Goal: Transaction & Acquisition: Purchase product/service

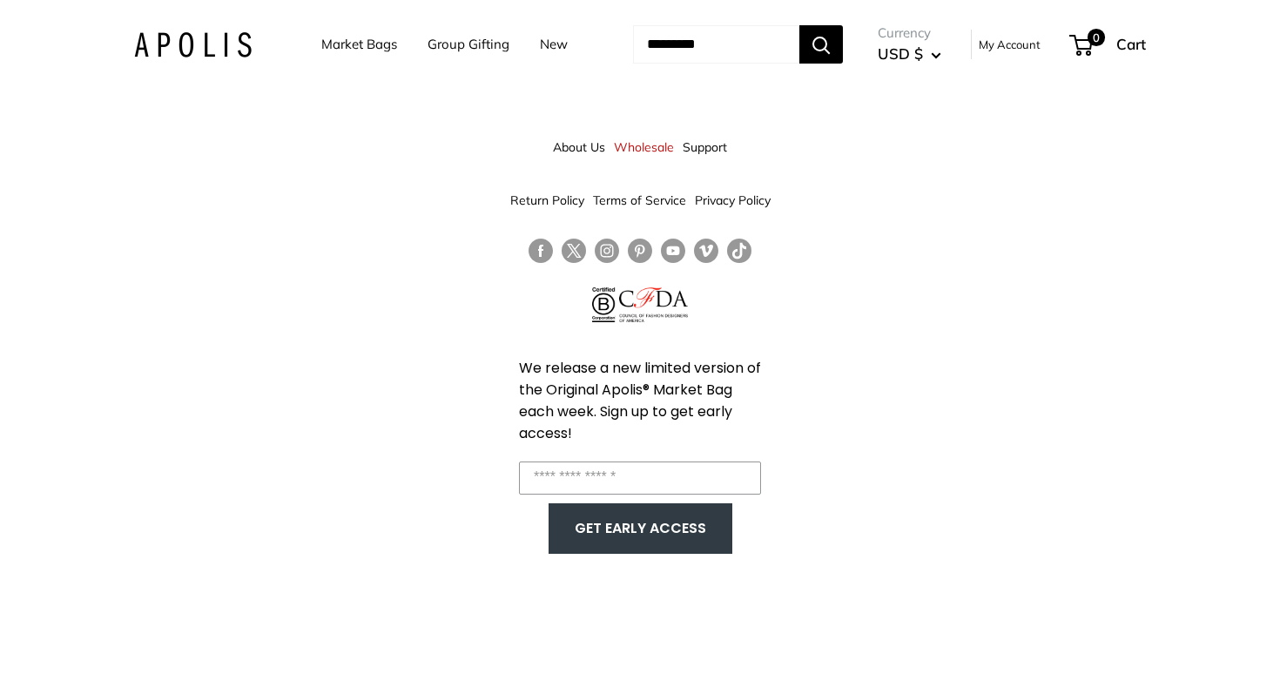
click at [157, 215] on div "About Us Wholesale Support Return Policy Terms of Service Privacy Policy We rel…" at bounding box center [640, 347] width 1280 height 694
click at [355, 39] on link "Market Bags" at bounding box center [359, 44] width 76 height 24
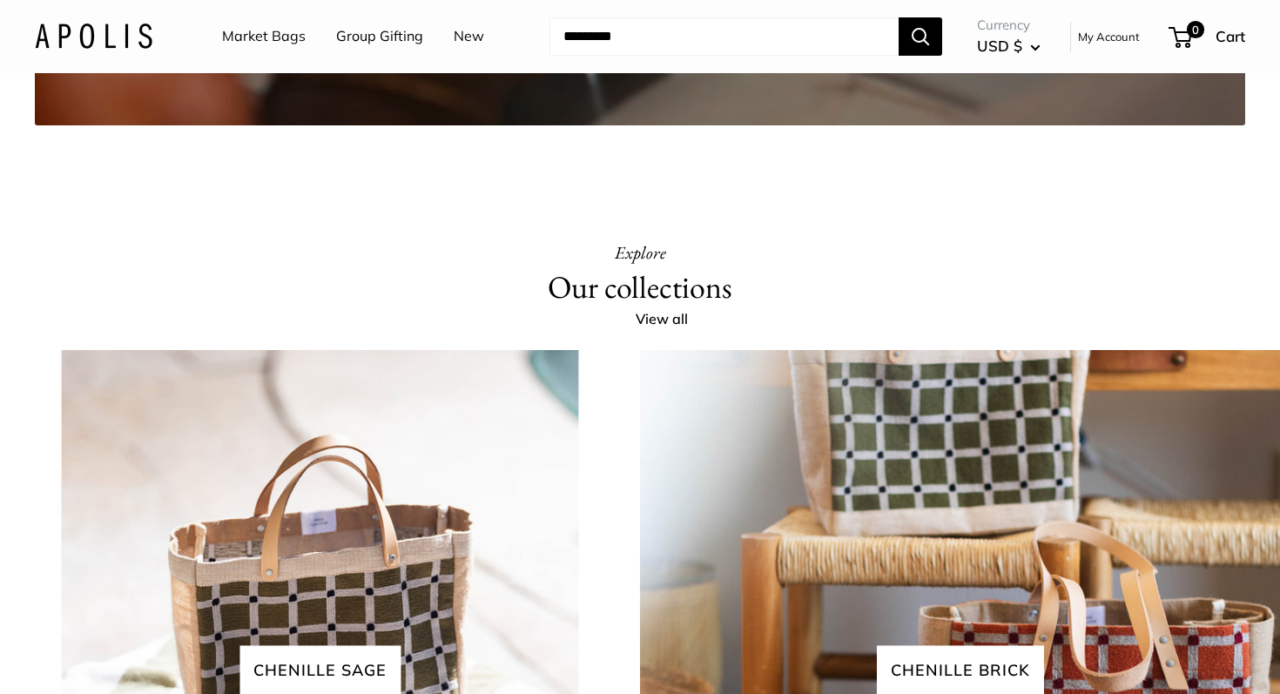
scroll to position [3479, 0]
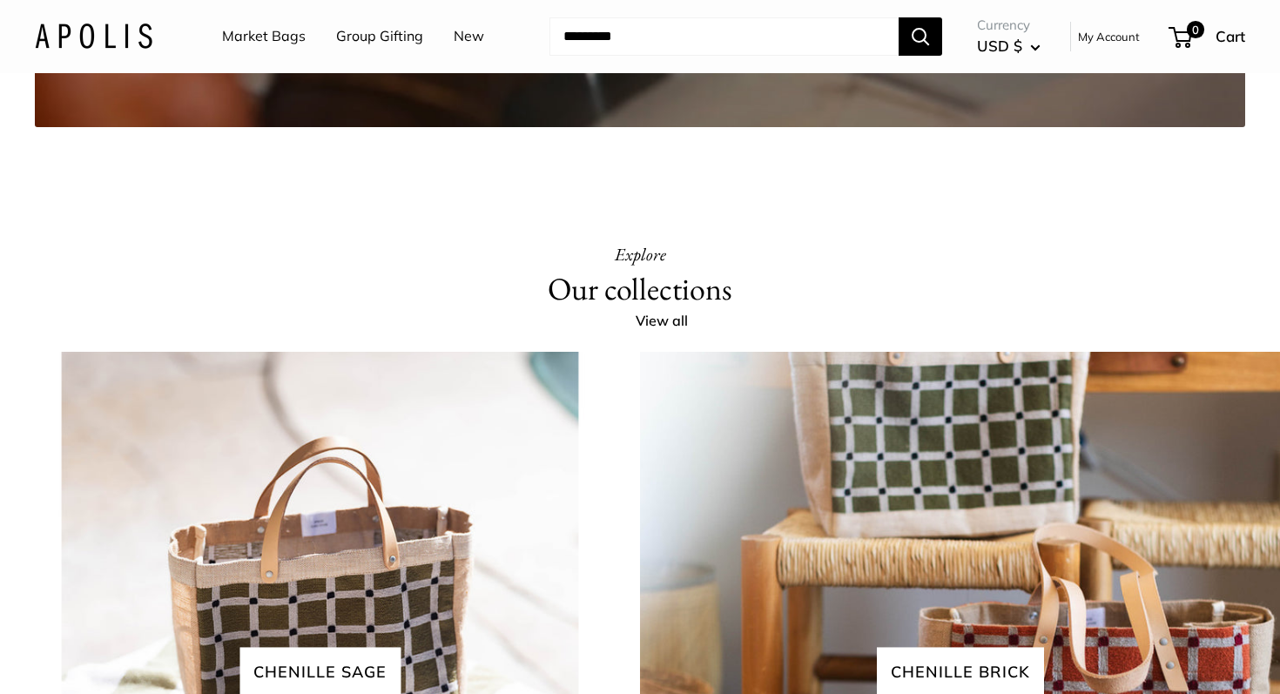
click at [267, 39] on link "Market Bags" at bounding box center [264, 37] width 84 height 26
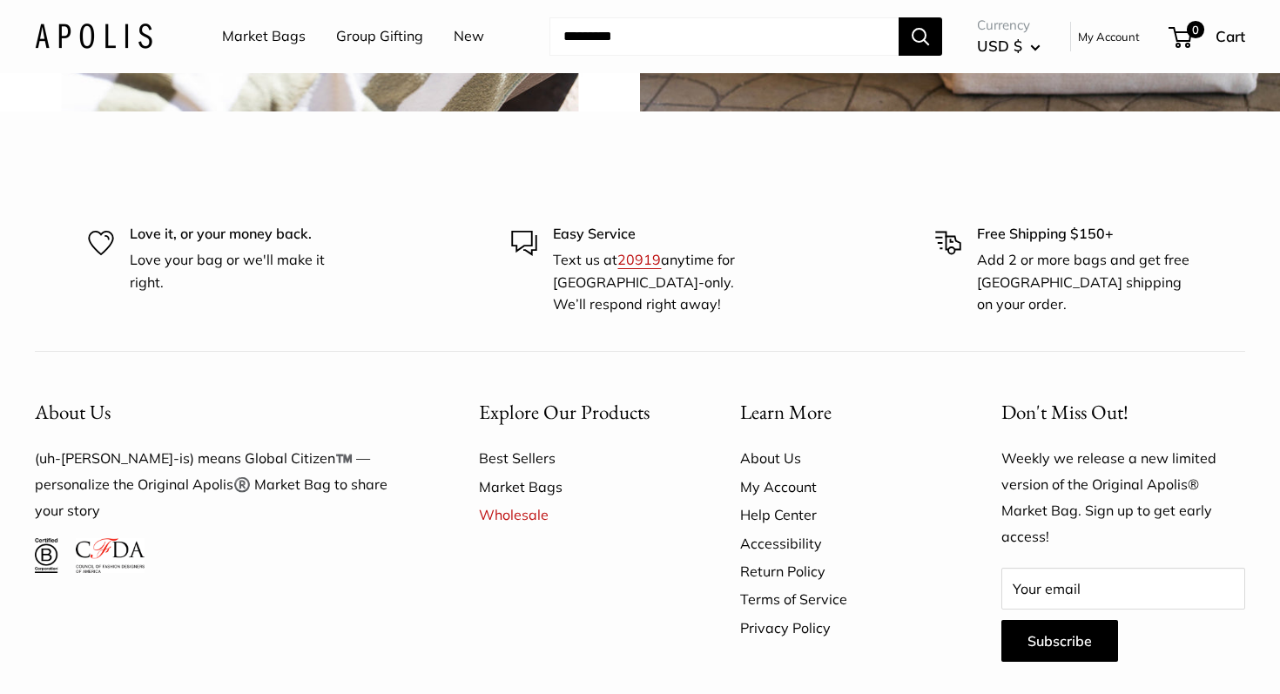
scroll to position [4357, 0]
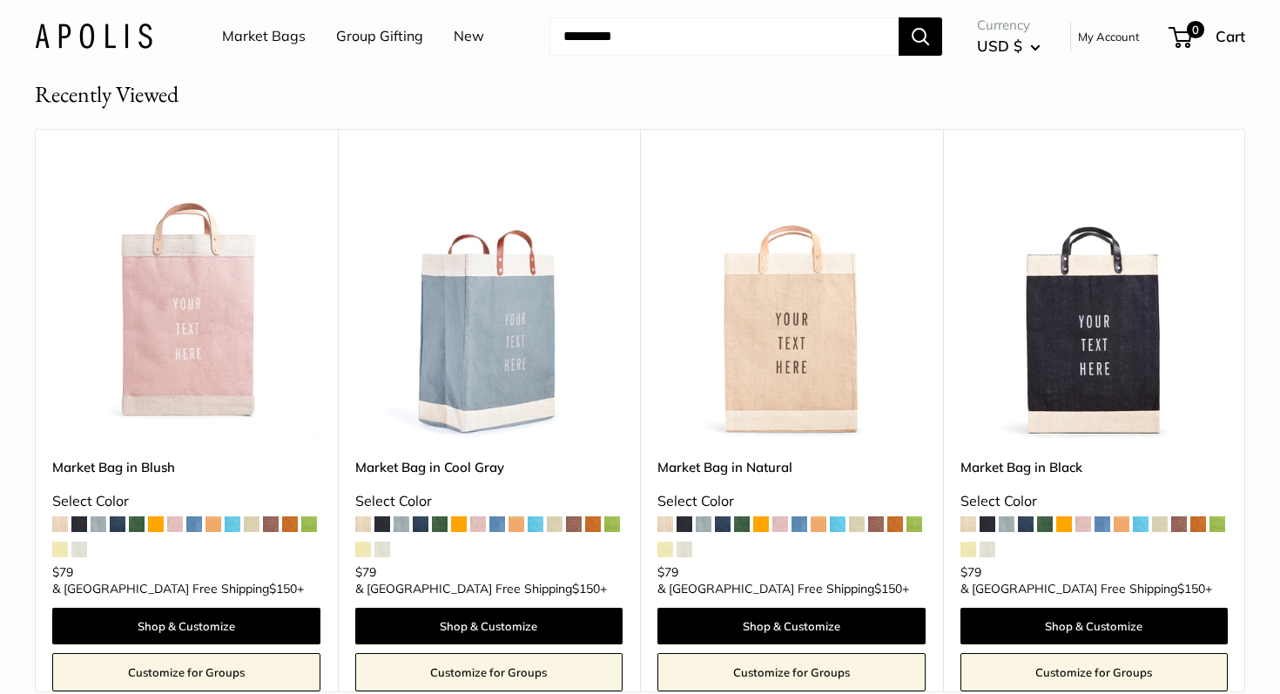
scroll to position [822, 0]
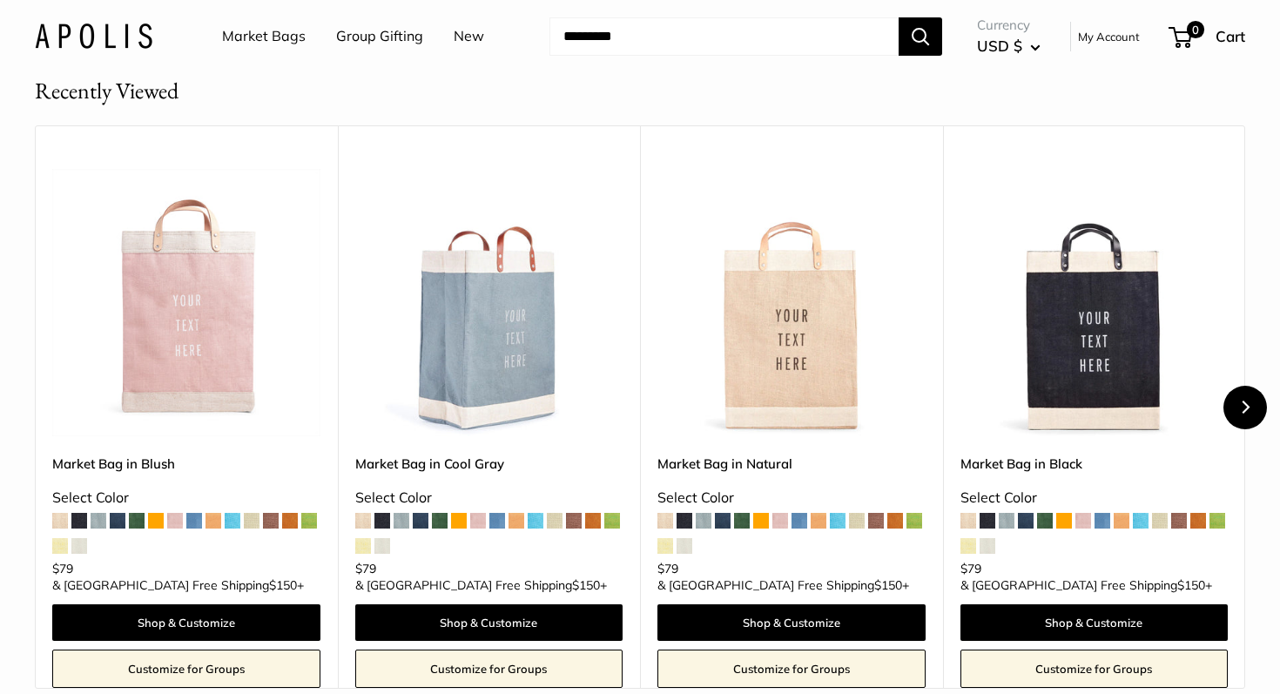
click at [1243, 399] on button "Next" at bounding box center [1246, 408] width 44 height 44
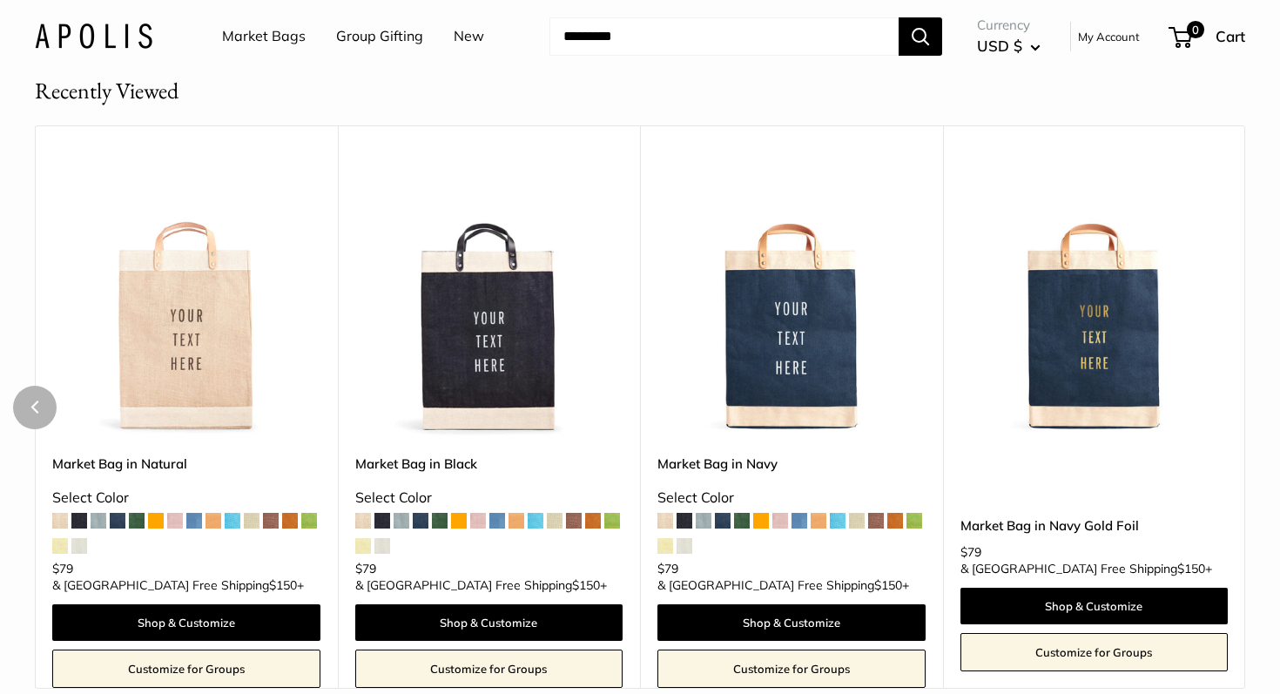
scroll to position [824, 0]
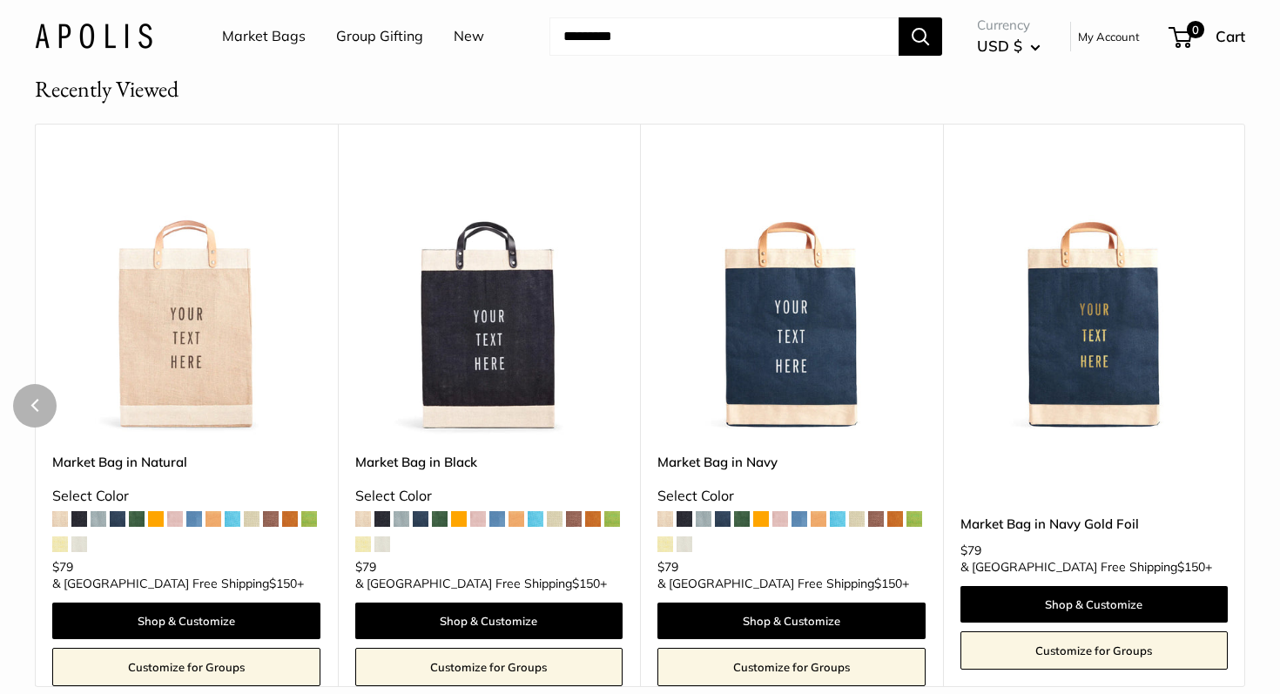
click at [0, 0] on img at bounding box center [0, 0] width 0 height 0
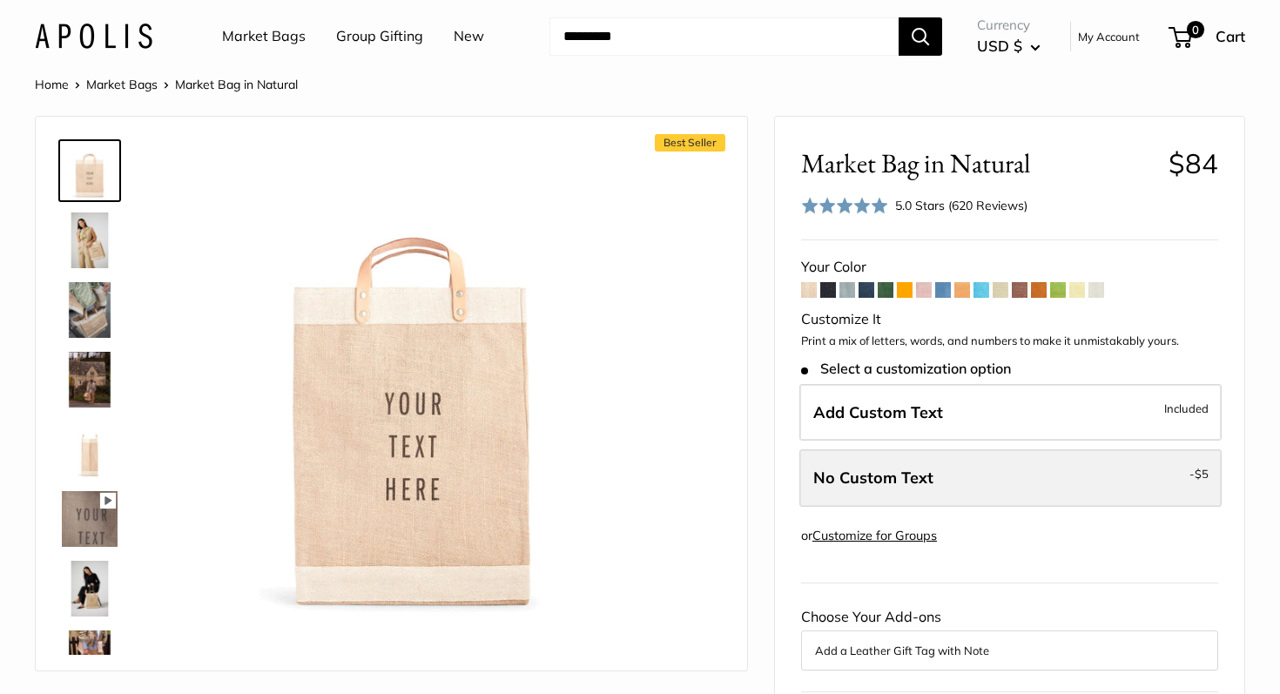
click at [995, 488] on label "No Custom Text - $5" at bounding box center [1011, 477] width 422 height 57
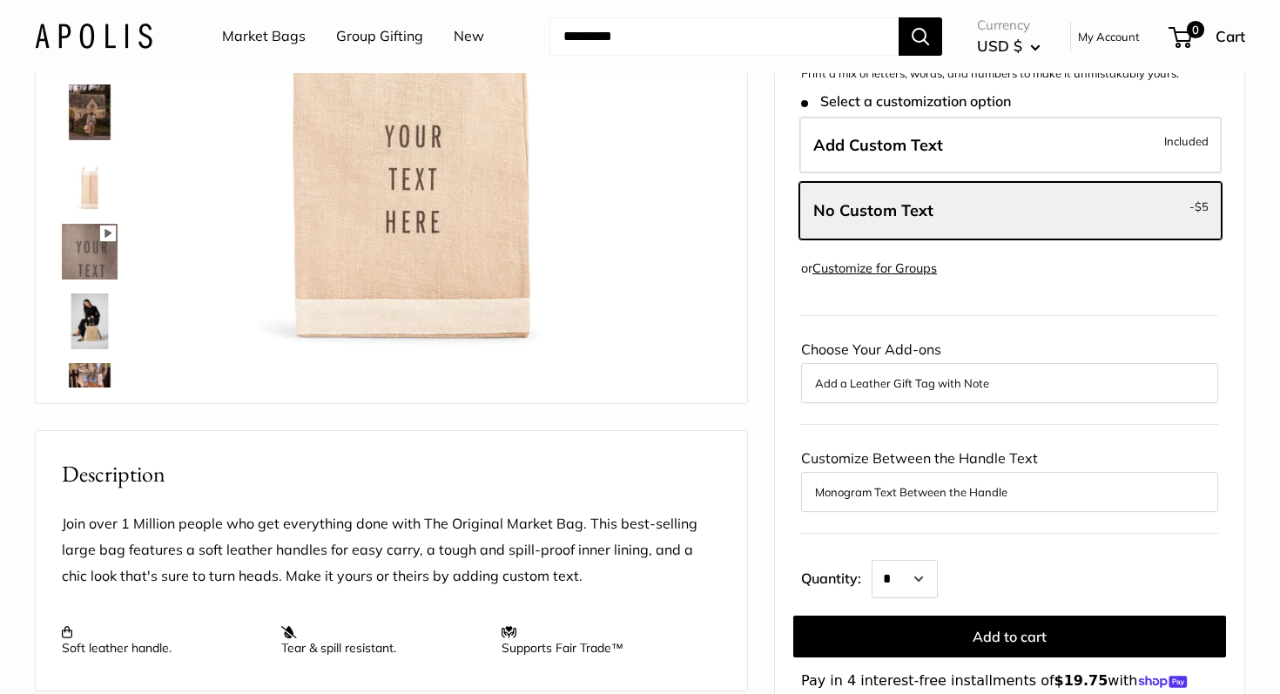
scroll to position [324, 0]
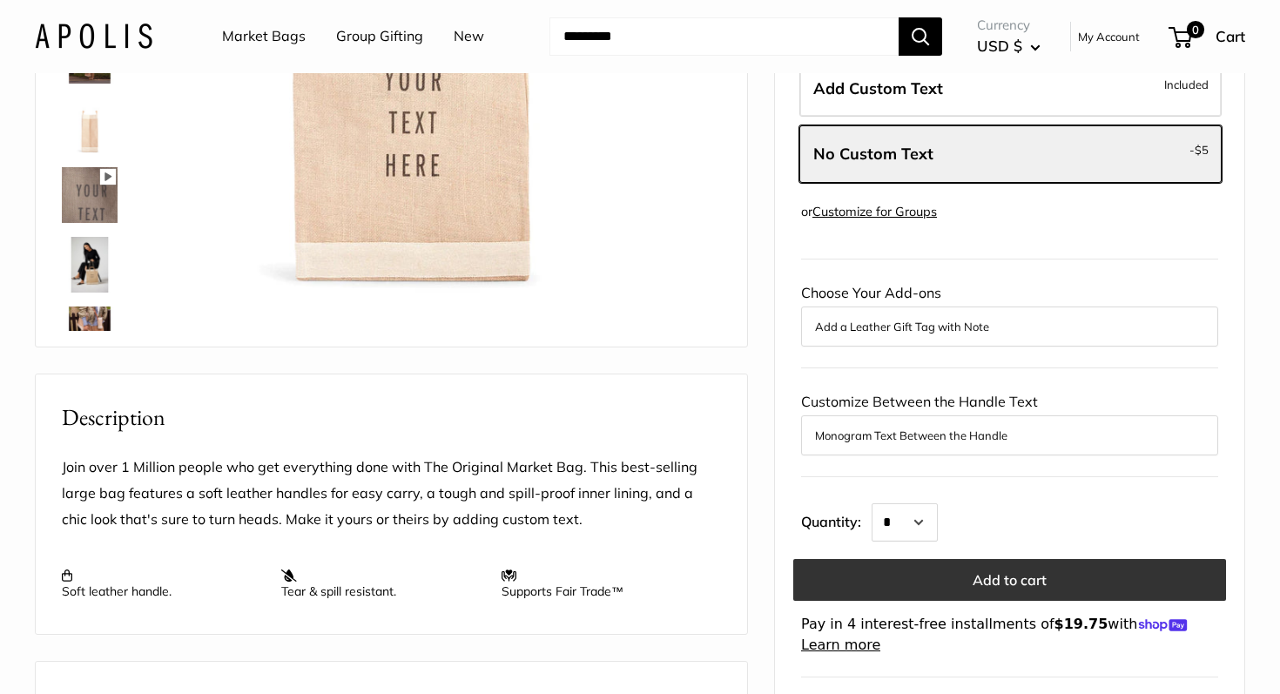
click at [1012, 576] on button "Add to cart" at bounding box center [1009, 580] width 433 height 42
